Goal: Task Accomplishment & Management: Use online tool/utility

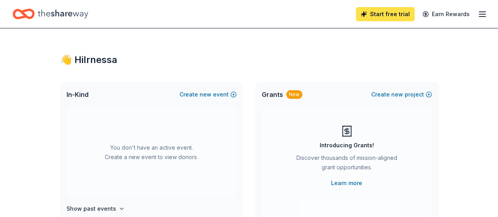
click at [386, 15] on link "Start free trial" at bounding box center [385, 14] width 59 height 14
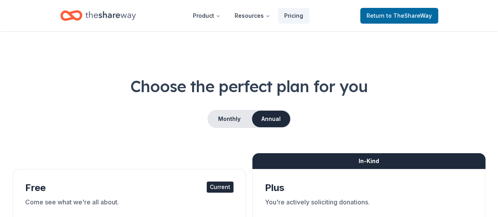
click at [121, 16] on icon "Home" at bounding box center [110, 15] width 50 height 9
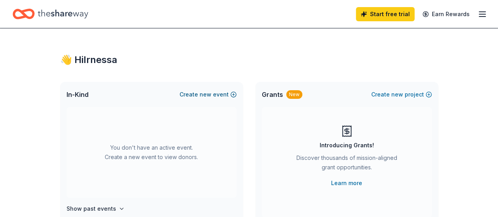
click at [232, 93] on button "Create new event" at bounding box center [207, 94] width 57 height 9
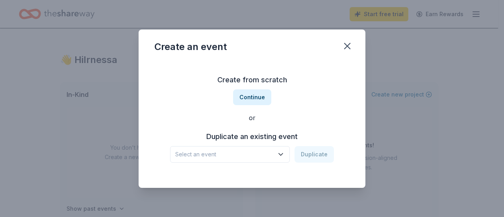
click at [279, 152] on icon "button" at bounding box center [281, 154] width 8 height 8
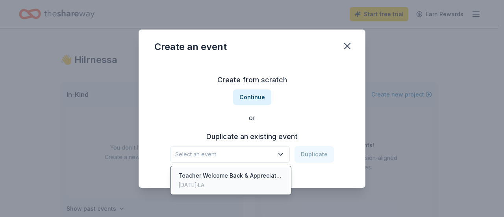
click at [269, 185] on div "[DATE] · LA" at bounding box center [230, 184] width 105 height 9
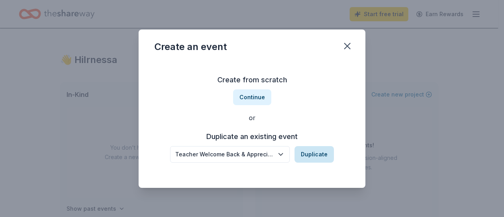
click at [314, 157] on button "Duplicate" at bounding box center [313, 154] width 39 height 17
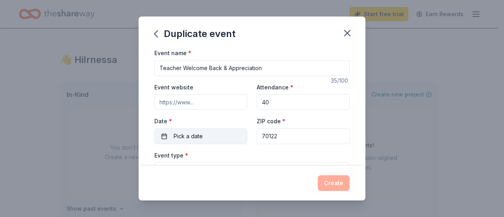
click at [230, 138] on button "Pick a date" at bounding box center [200, 136] width 93 height 16
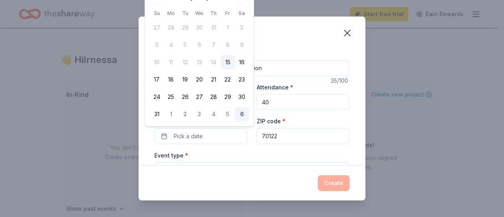
click at [244, 113] on button "6" at bounding box center [242, 114] width 14 height 14
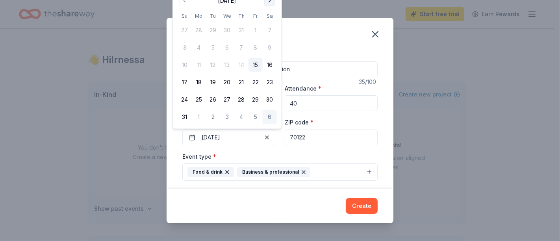
drag, startPoint x: 357, startPoint y: 2, endPoint x: 268, endPoint y: 3, distance: 89.3
click at [268, 3] on button "Go to next month" at bounding box center [269, 0] width 11 height 11
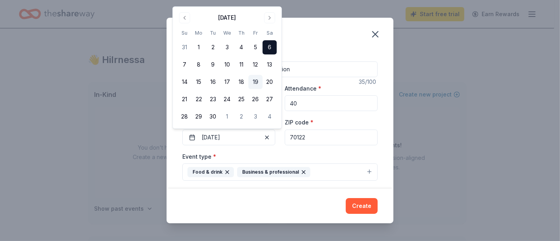
click at [256, 81] on button "19" at bounding box center [255, 82] width 14 height 14
